Goal: Task Accomplishment & Management: Use online tool/utility

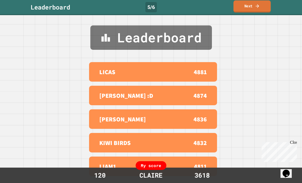
click at [254, 6] on link "Next" at bounding box center [251, 7] width 37 height 12
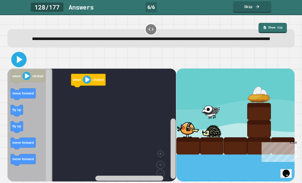
click at [18, 63] on icon at bounding box center [20, 59] width 6 height 7
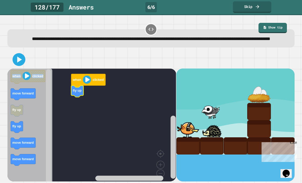
click at [93, 126] on rect "Blockly Workspace" at bounding box center [91, 128] width 169 height 120
click at [18, 63] on icon at bounding box center [20, 59] width 6 height 7
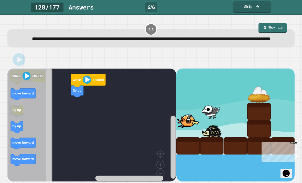
click at [294, 144] on div "Close" at bounding box center [293, 143] width 6 height 6
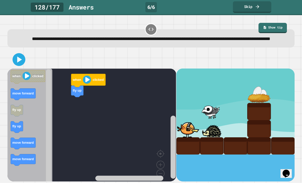
scroll to position [16, 0]
click at [26, 139] on icon "Blockly Workspace" at bounding box center [23, 143] width 25 height 12
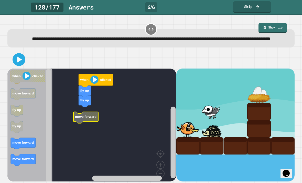
click at [88, 112] on icon "Blockly Workspace" at bounding box center [85, 117] width 25 height 12
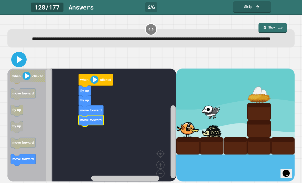
click at [19, 55] on icon at bounding box center [19, 59] width 12 height 12
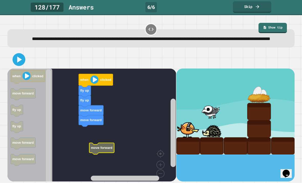
click at [93, 145] on text "move forward" at bounding box center [102, 147] width 22 height 4
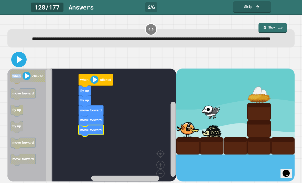
click at [18, 57] on icon at bounding box center [19, 59] width 12 height 12
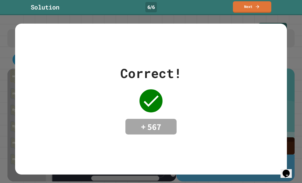
click at [130, 129] on div "Correct! + 567" at bounding box center [151, 99] width 272 height 151
click at [160, 119] on div "+ 567" at bounding box center [150, 127] width 51 height 16
click at [152, 105] on div "Correct! + 567" at bounding box center [150, 98] width 61 height 71
click at [178, 125] on div "Correct! + 567" at bounding box center [150, 98] width 61 height 71
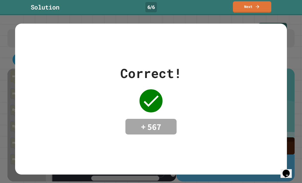
scroll to position [0, 0]
click at [258, 7] on icon at bounding box center [257, 6] width 3 height 3
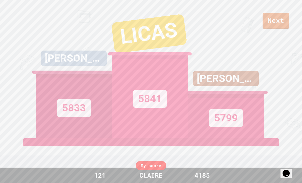
click at [146, 165] on div "My score" at bounding box center [151, 165] width 31 height 9
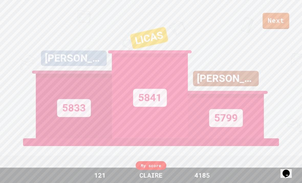
click at [158, 167] on div "My score" at bounding box center [151, 165] width 31 height 9
click at [153, 165] on div "My score" at bounding box center [151, 165] width 31 height 9
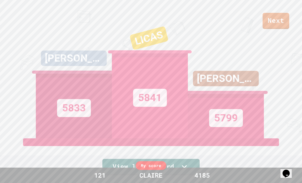
click at [158, 165] on div "My score" at bounding box center [151, 165] width 31 height 9
click at [274, 20] on link "Next" at bounding box center [275, 20] width 27 height 17
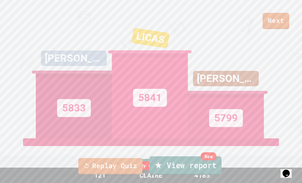
click at [169, 168] on link "New View report" at bounding box center [186, 165] width 72 height 18
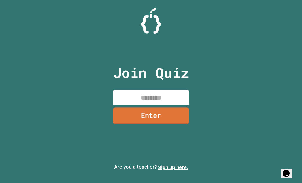
click at [176, 3] on div "Join Quiz Enter Are you a teacher? Sign up here." at bounding box center [151, 91] width 302 height 183
click at [173, 2] on div "Join Quiz Enter Are you a teacher? Sign up here." at bounding box center [151, 91] width 302 height 183
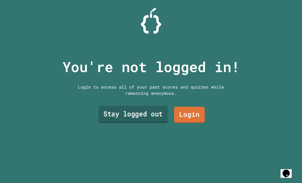
click at [148, 123] on link "Stay logged out" at bounding box center [133, 114] width 69 height 17
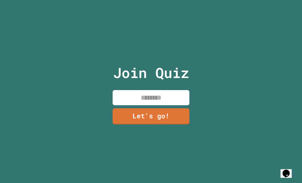
click at [156, 105] on input at bounding box center [151, 97] width 77 height 15
type input "******"
click at [165, 124] on link "Let's go!" at bounding box center [151, 115] width 77 height 17
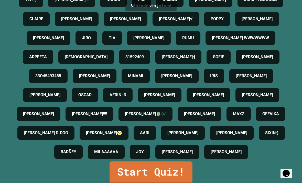
scroll to position [16, 0]
click at [178, 168] on link "Start Quiz!" at bounding box center [151, 172] width 83 height 22
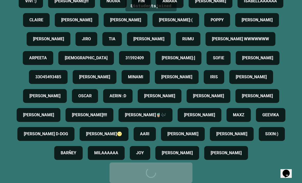
scroll to position [0, 0]
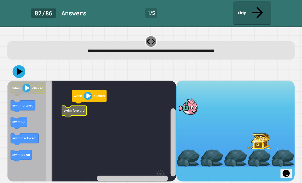
click at [76, 105] on icon "Blockly Workspace" at bounding box center [74, 111] width 25 height 12
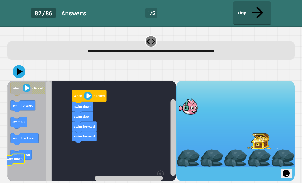
click at [17, 136] on icon "Blockly Workspace" at bounding box center [29, 144] width 45 height 128
click at [20, 67] on icon at bounding box center [19, 71] width 7 height 9
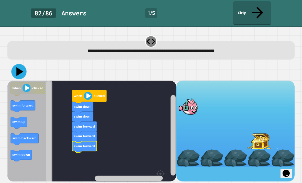
click at [20, 64] on icon at bounding box center [19, 71] width 15 height 15
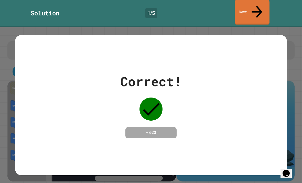
click at [253, 6] on link "Next" at bounding box center [252, 12] width 35 height 25
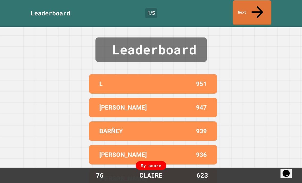
click at [253, 11] on link "Next" at bounding box center [252, 12] width 38 height 25
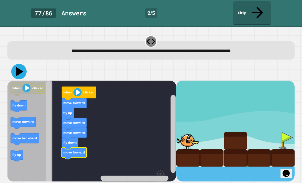
click at [19, 67] on icon at bounding box center [19, 71] width 7 height 9
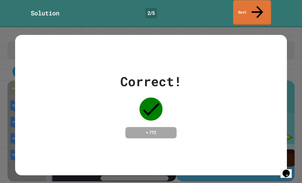
click at [260, 6] on link "Next" at bounding box center [252, 12] width 38 height 25
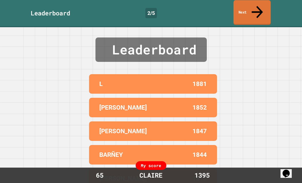
click at [258, 5] on icon at bounding box center [257, 12] width 17 height 18
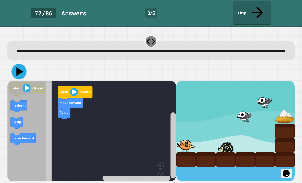
click at [18, 69] on icon at bounding box center [20, 71] width 7 height 9
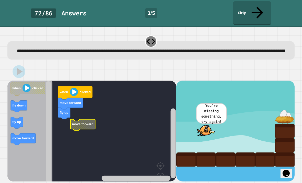
click at [66, 125] on rect "Blockly Workspace" at bounding box center [91, 140] width 169 height 120
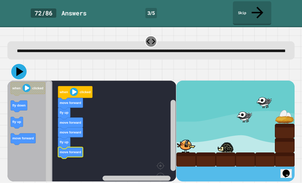
click at [17, 70] on icon at bounding box center [19, 71] width 7 height 9
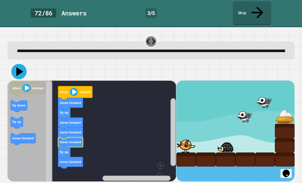
click at [20, 70] on icon at bounding box center [19, 71] width 7 height 9
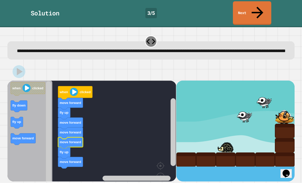
click at [260, 7] on icon at bounding box center [257, 12] width 17 height 17
